Goal: Transaction & Acquisition: Obtain resource

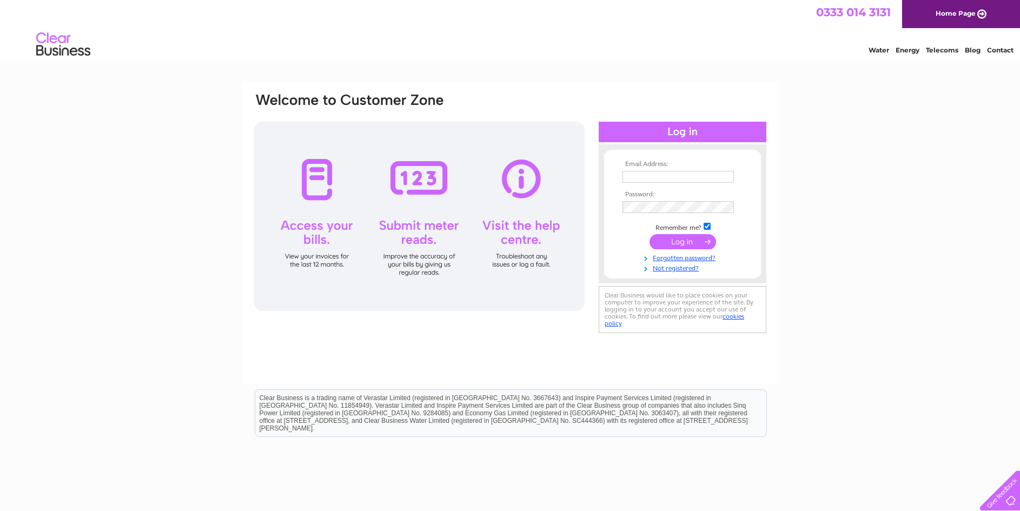
type input "info@tmshoveller.com"
click at [674, 243] on input "submit" at bounding box center [682, 241] width 67 height 15
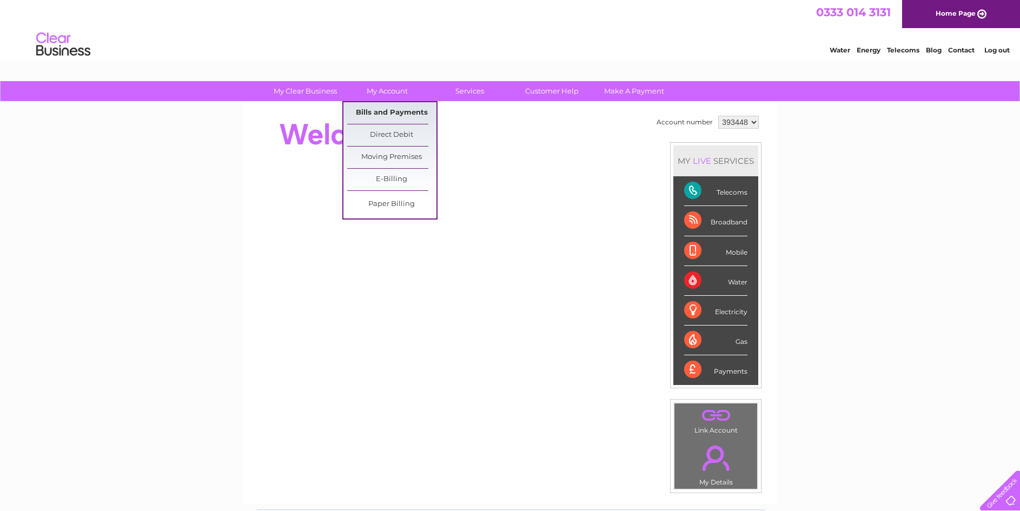
click at [378, 115] on link "Bills and Payments" at bounding box center [391, 113] width 89 height 22
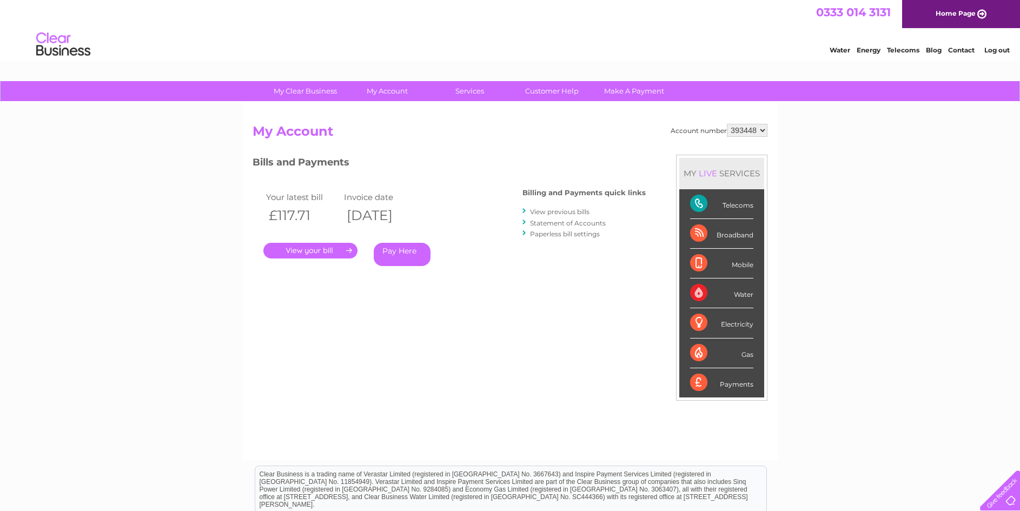
click at [324, 250] on link "." at bounding box center [310, 251] width 94 height 16
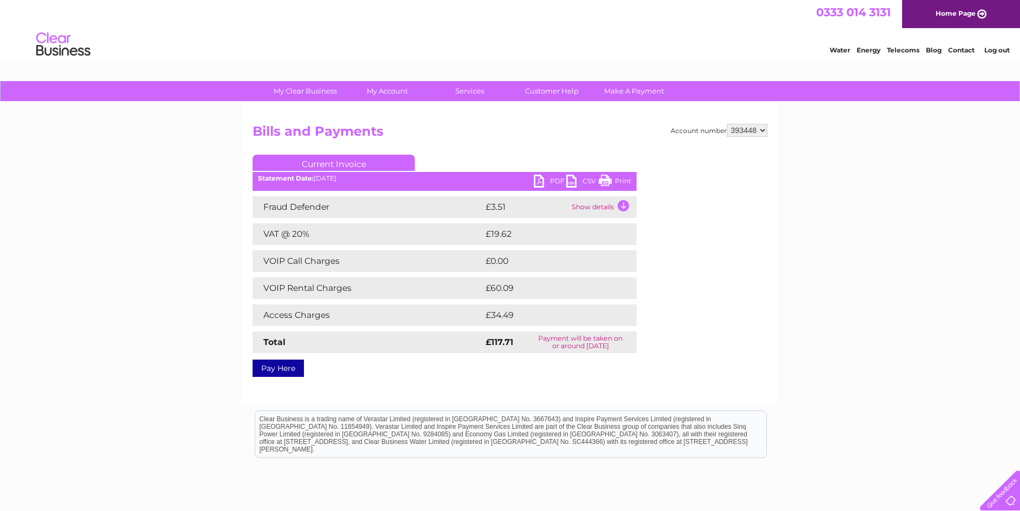
click at [541, 182] on link "PDF" at bounding box center [550, 183] width 32 height 16
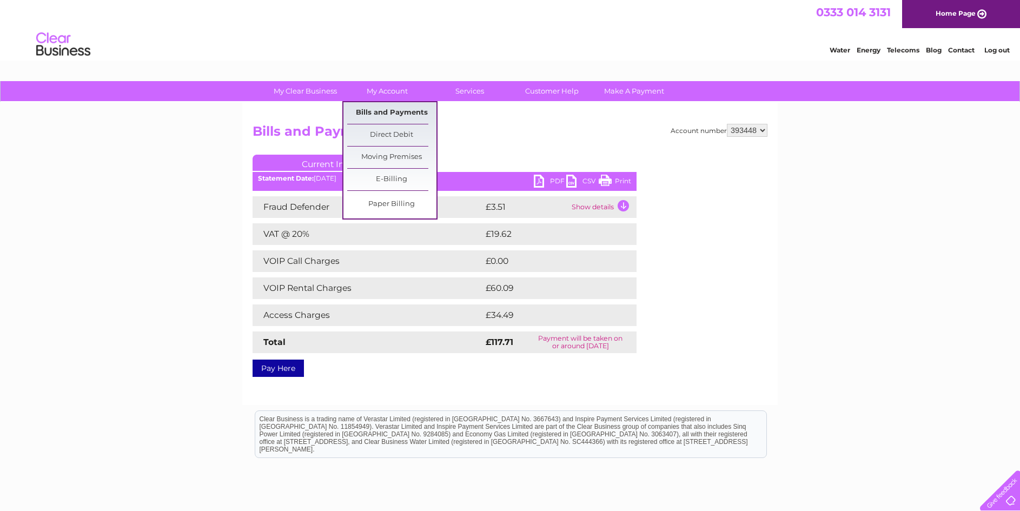
click at [385, 111] on link "Bills and Payments" at bounding box center [391, 113] width 89 height 22
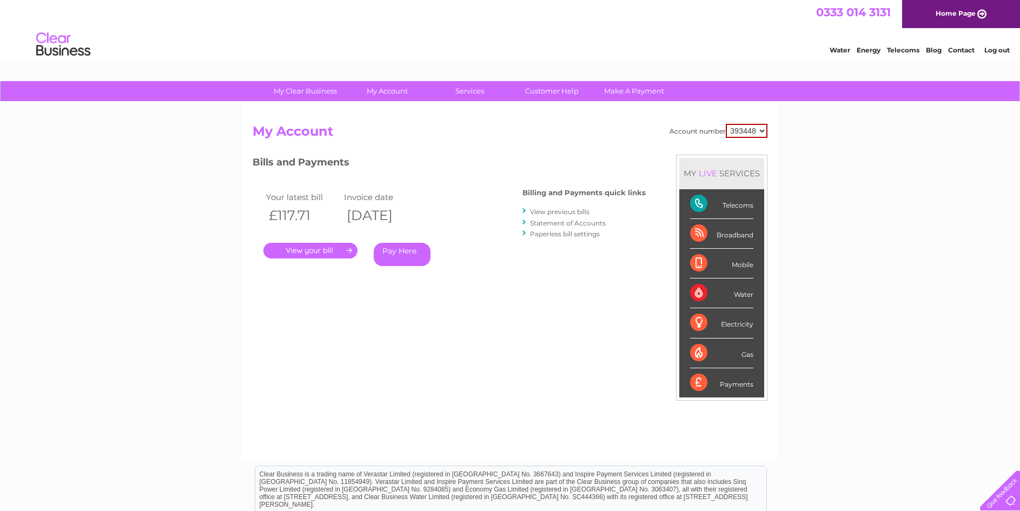
click at [561, 213] on link "View previous bills" at bounding box center [559, 212] width 59 height 8
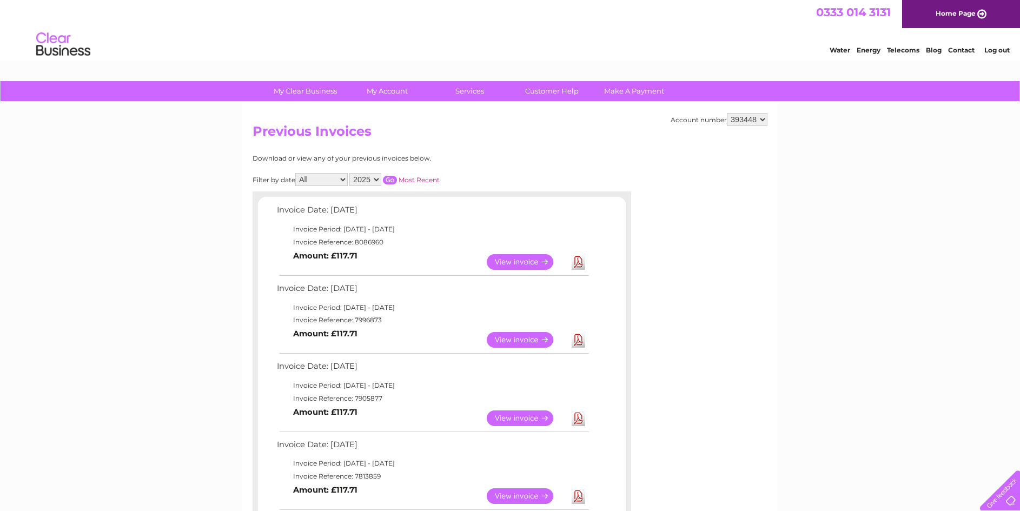
click at [578, 343] on link "Download" at bounding box center [579, 340] width 14 height 16
click at [539, 337] on link "View" at bounding box center [526, 340] width 79 height 16
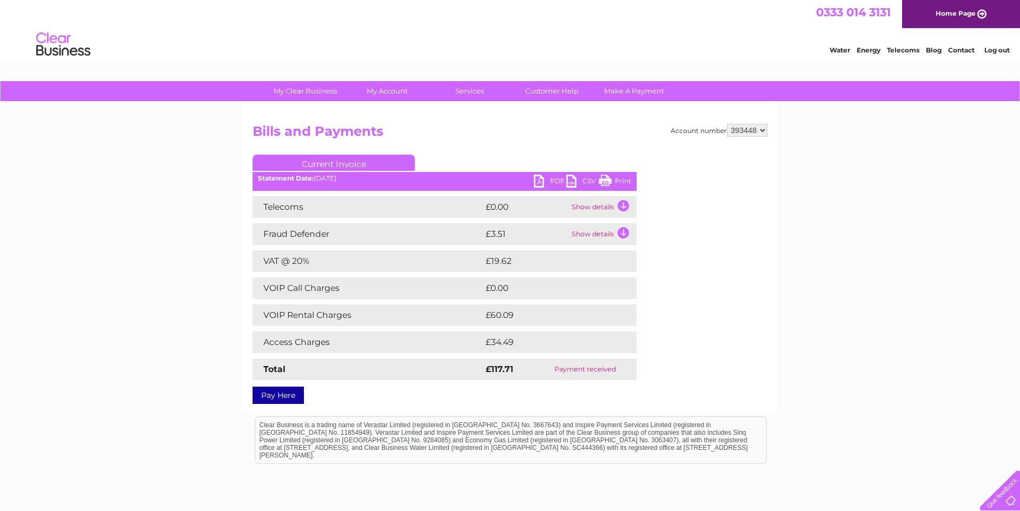
click at [539, 177] on link "PDF" at bounding box center [550, 183] width 32 height 16
